Goal: Information Seeking & Learning: Learn about a topic

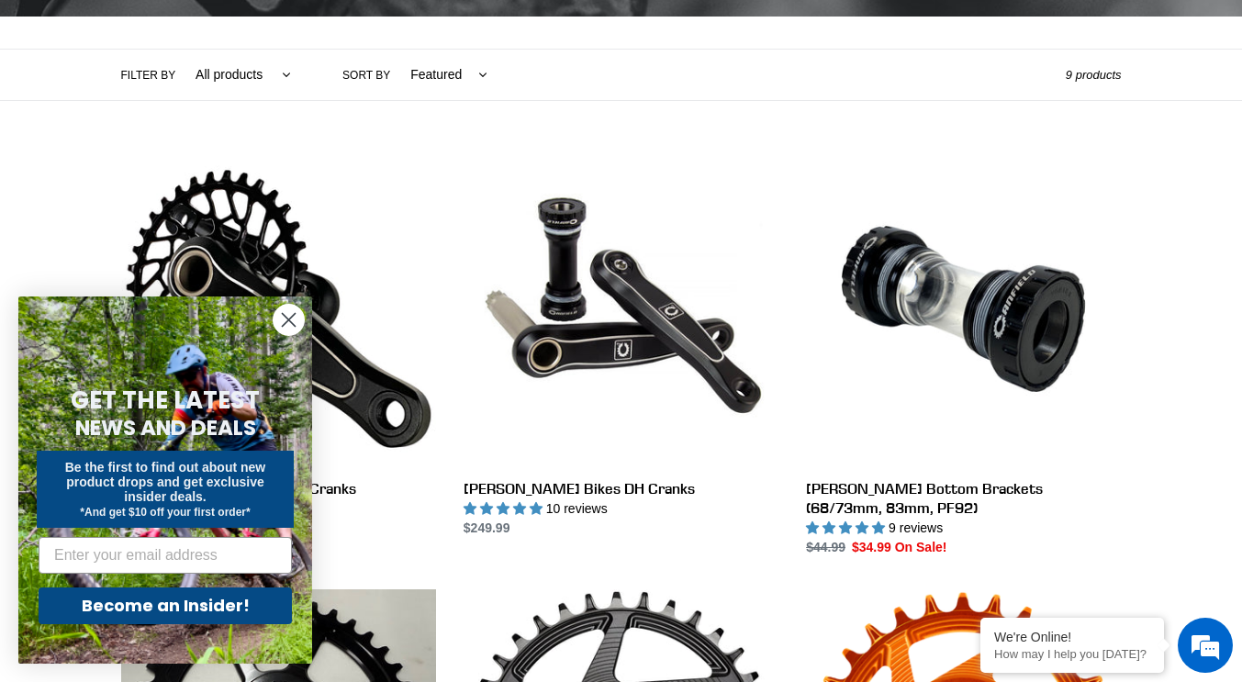
scroll to position [396, 0]
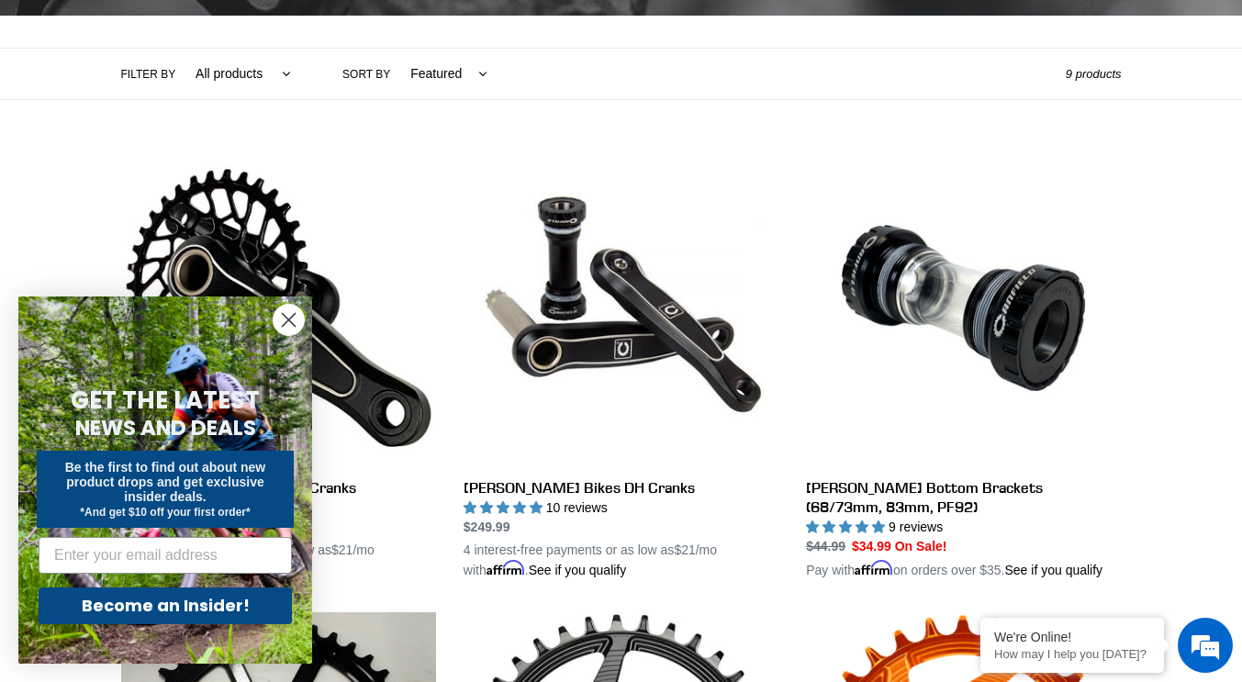
click at [294, 329] on circle "Close dialog" at bounding box center [288, 320] width 30 height 30
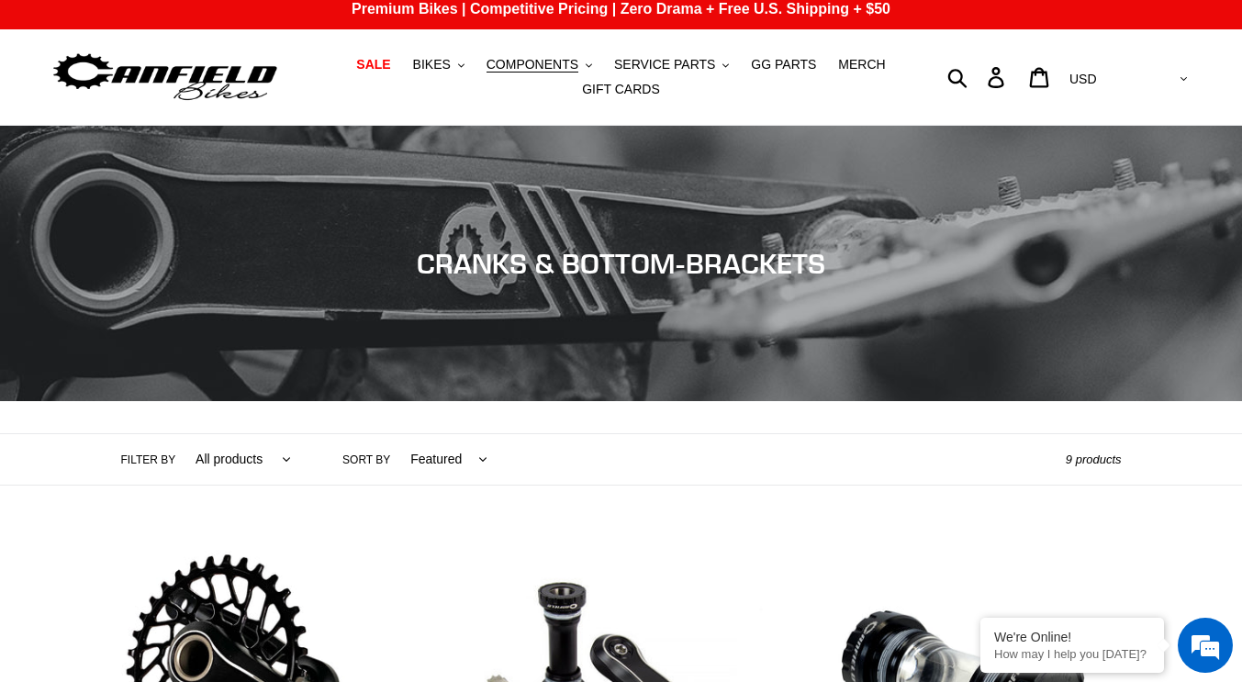
scroll to position [0, 0]
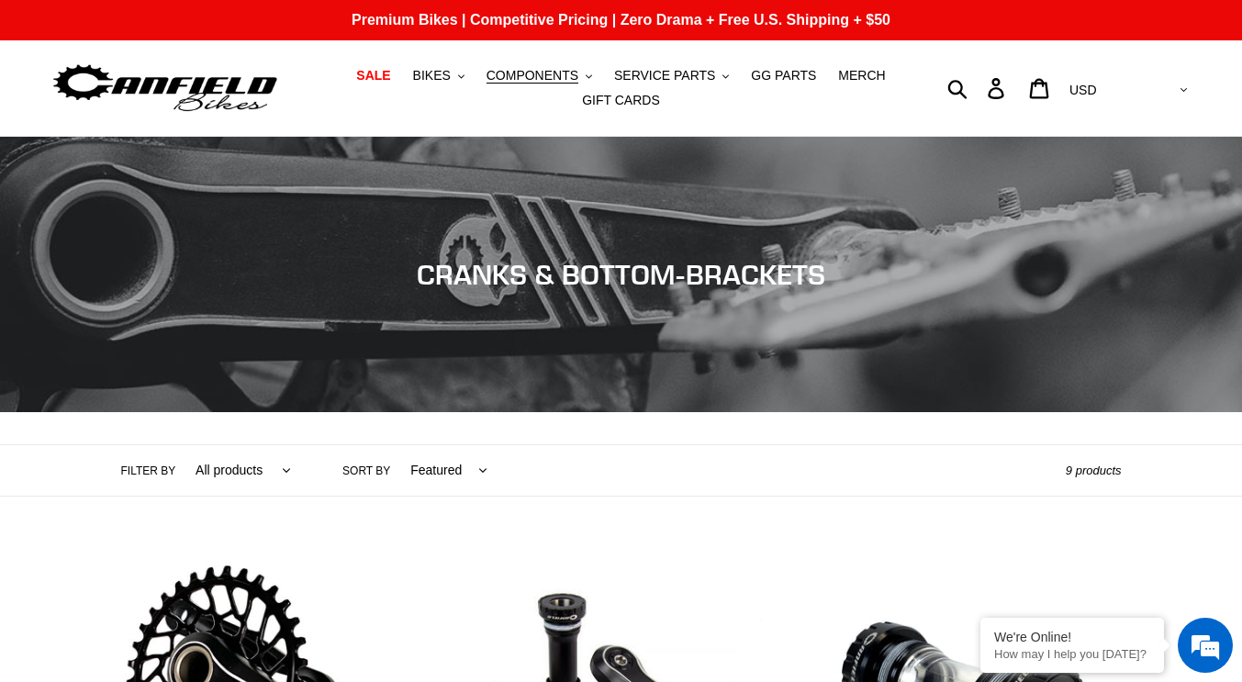
click at [244, 480] on select "All products Components Cranks" at bounding box center [238, 470] width 119 height 50
select select "/collections/cranks-chainrings/cranks"
click at [179, 445] on select "All products Components Cranks" at bounding box center [238, 470] width 119 height 50
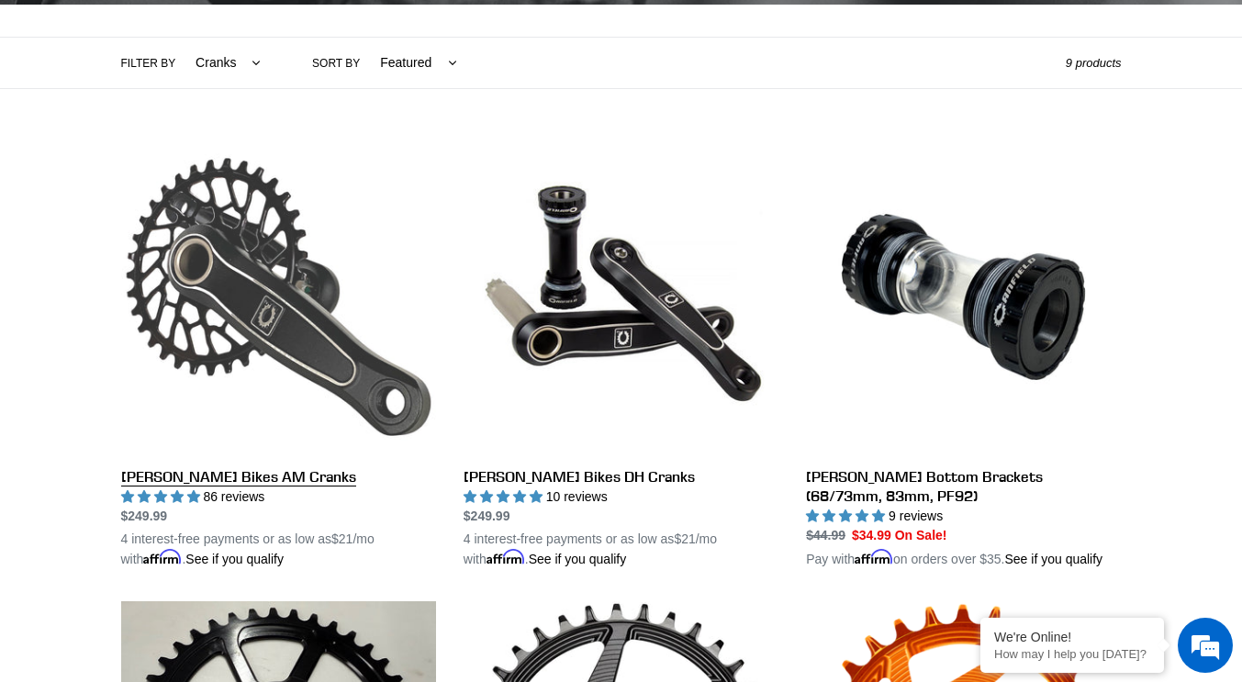
click at [295, 534] on link "[PERSON_NAME] Bikes AM Cranks" at bounding box center [278, 353] width 315 height 429
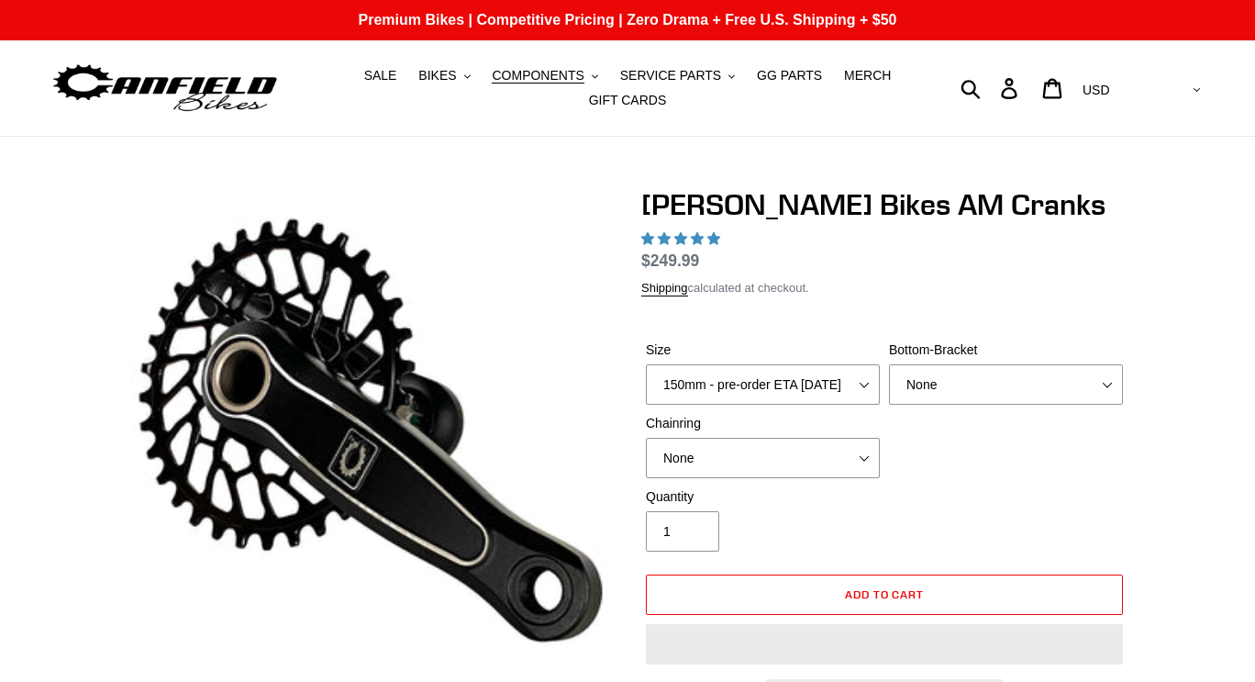
select select "highest-rating"
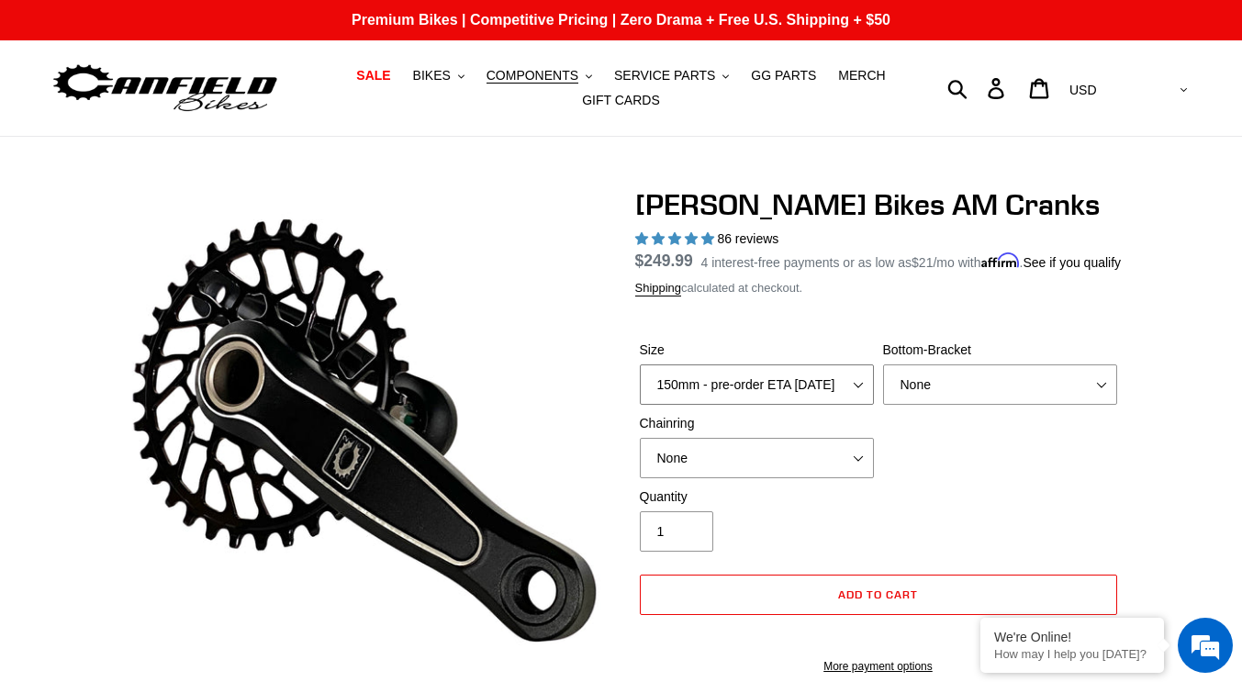
click at [756, 399] on select "150mm - pre-order ETA 9/30/25 155mm - pre-order ETA 9/30/25 160mm - pre-order E…" at bounding box center [757, 384] width 234 height 40
select select "155mm - pre-order ETA 9/30/25"
click at [640, 386] on select "150mm - pre-order ETA 9/30/25 155mm - pre-order ETA 9/30/25 160mm - pre-order E…" at bounding box center [757, 384] width 234 height 40
click at [939, 405] on select "None BSA Threaded 68/73mm Press Fit PF92" at bounding box center [1000, 384] width 234 height 40
click at [883, 386] on select "None BSA Threaded 68/73mm Press Fit PF92" at bounding box center [1000, 384] width 234 height 40
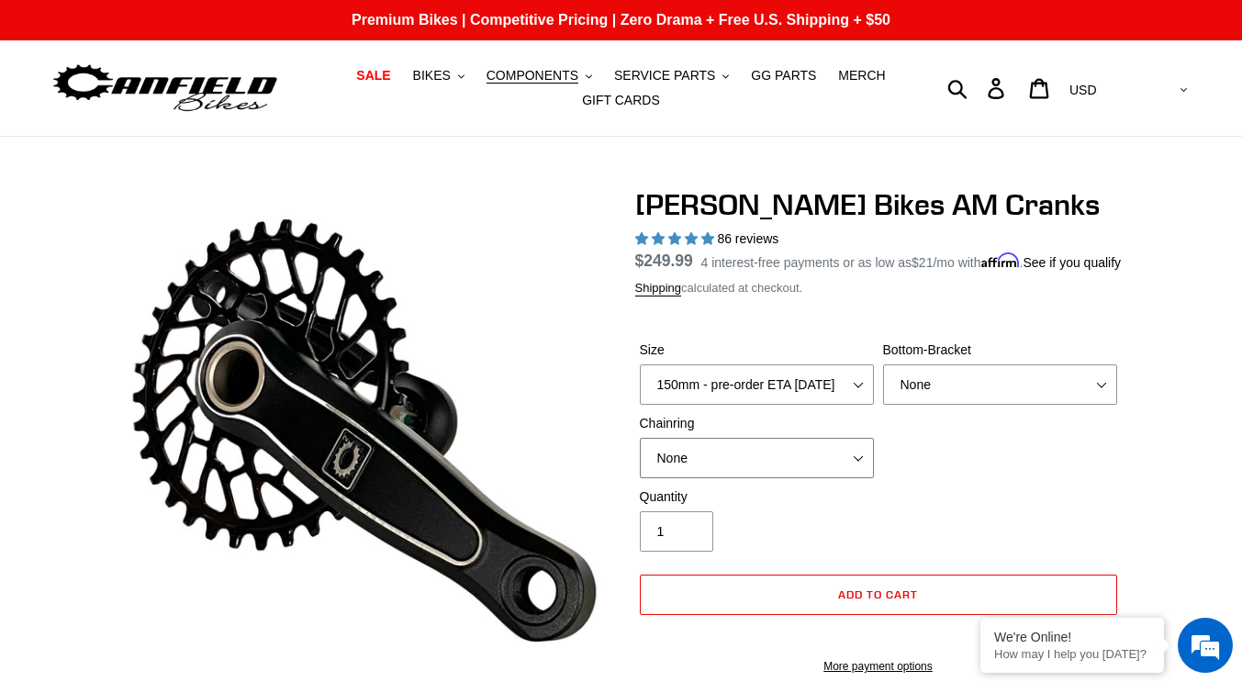
click at [852, 478] on select "None 30t Round (Boost 148) 30t Oval (Boost 148) 32t Round (Boost 148) 32t Oval …" at bounding box center [757, 458] width 234 height 40
click at [640, 460] on select "None 30t Round (Boost 148) 30t Oval (Boost 148) 32t Round (Boost 148) 32t Oval …" at bounding box center [757, 458] width 234 height 40
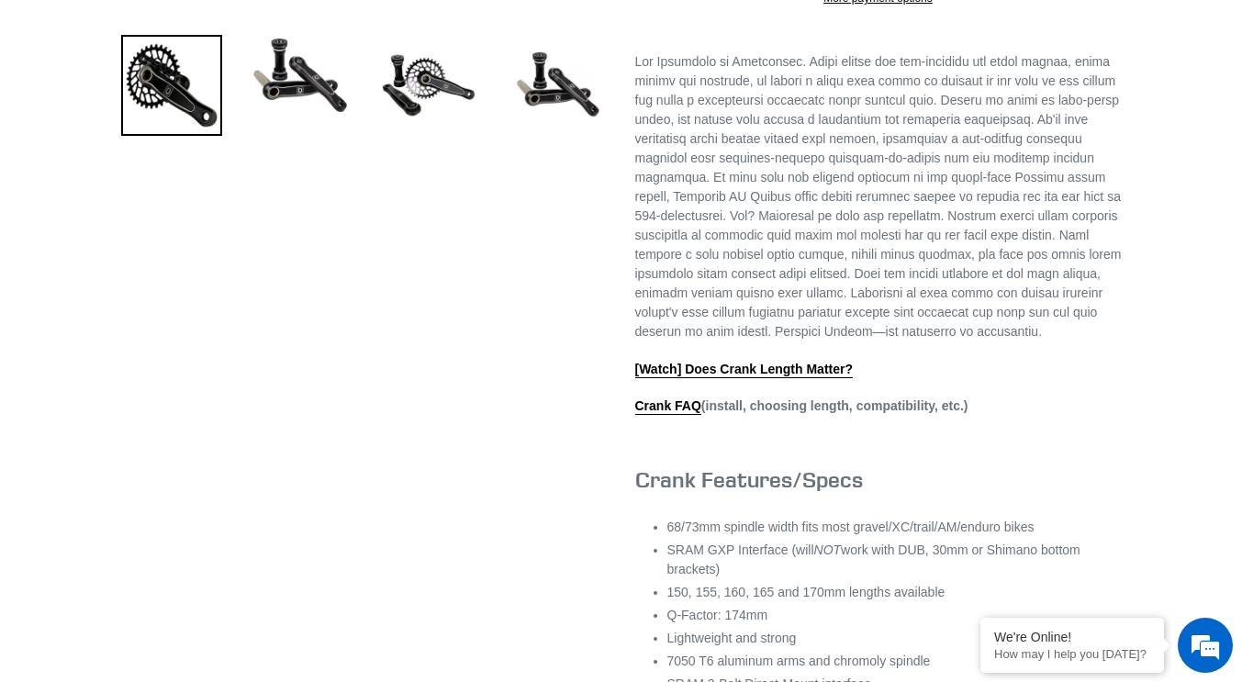
scroll to position [665, 0]
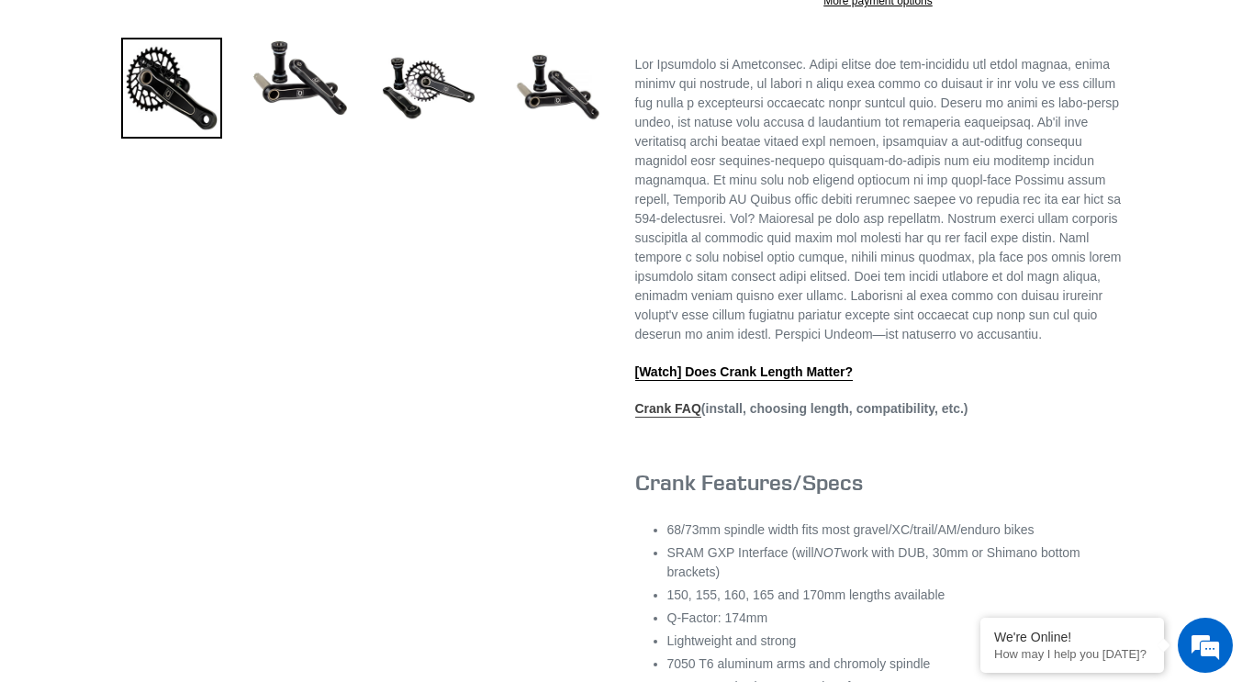
click at [663, 418] on link "Crank FAQ" at bounding box center [668, 409] width 66 height 17
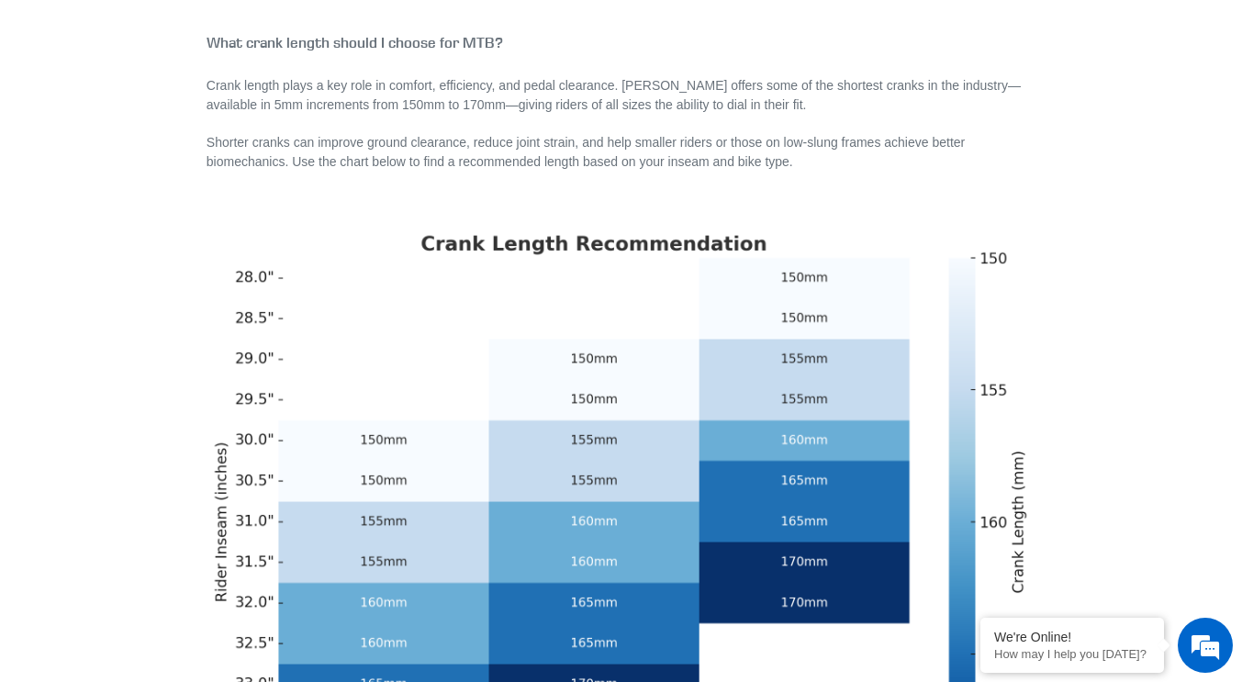
drag, startPoint x: 395, startPoint y: 240, endPoint x: 117, endPoint y: 315, distance: 287.8
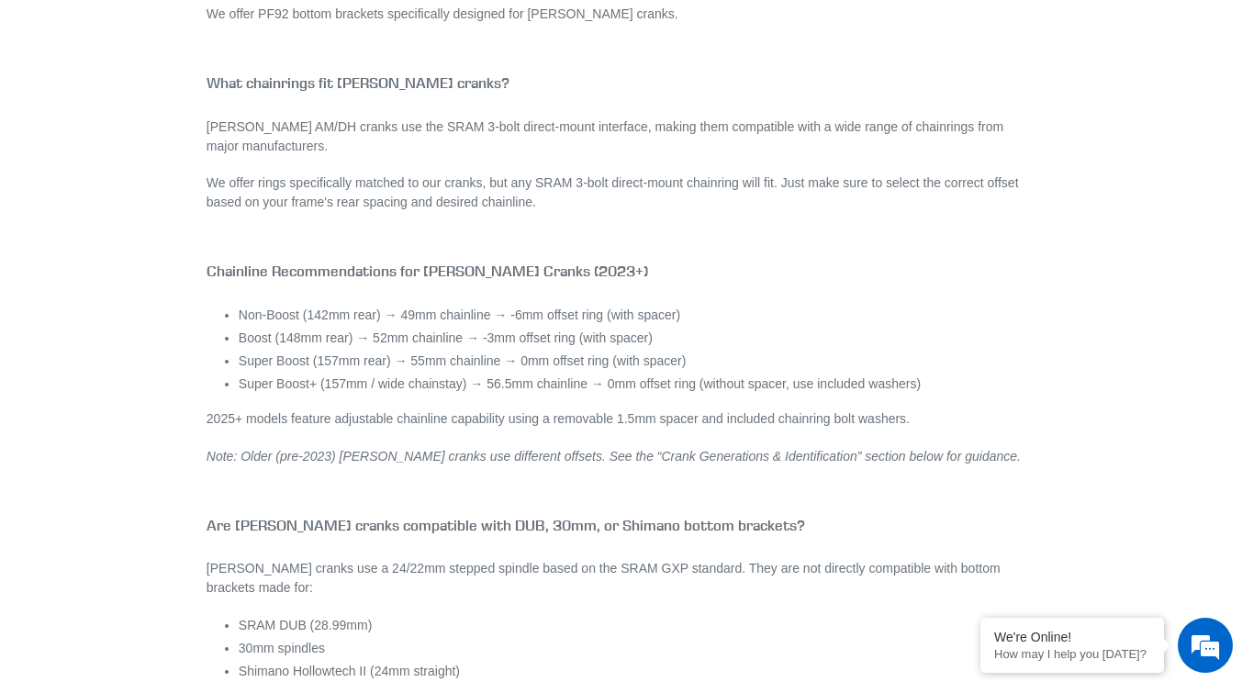
scroll to position [2286, 0]
